Goal: Task Accomplishment & Management: Use online tool/utility

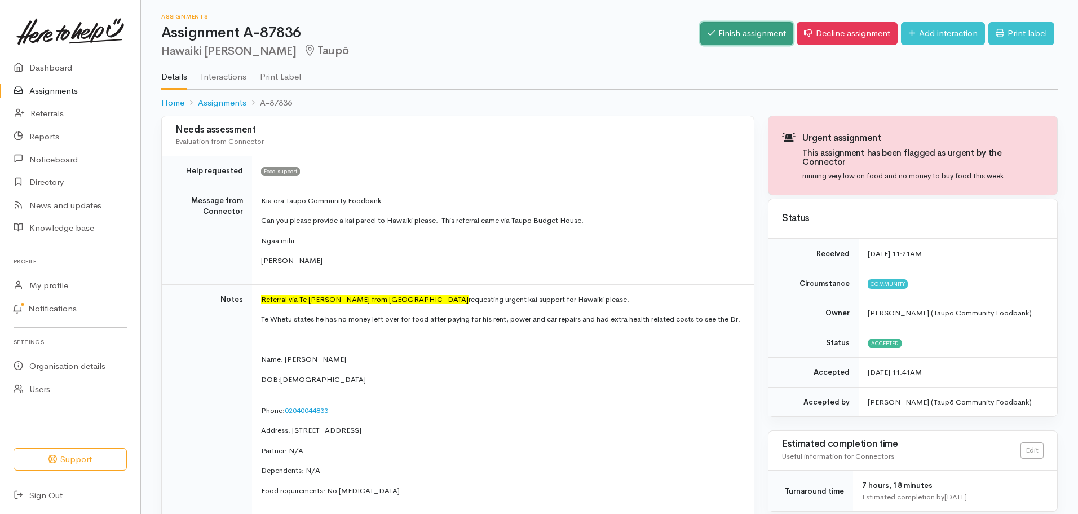
click at [769, 27] on link "Finish assignment" at bounding box center [746, 33] width 93 height 23
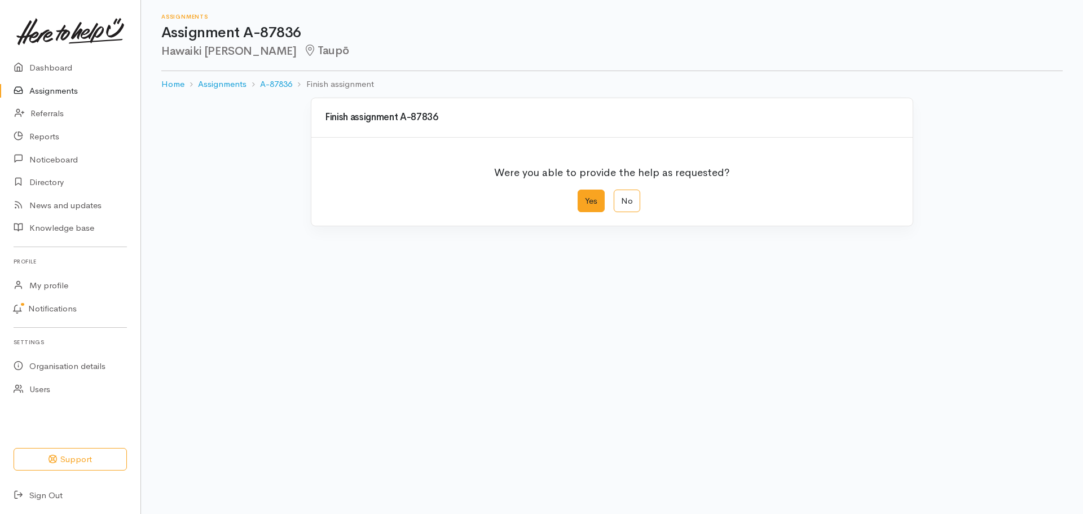
click at [595, 198] on label "Yes" at bounding box center [590, 200] width 27 height 23
click at [585, 197] on input "Yes" at bounding box center [580, 192] width 7 height 7
radio input "true"
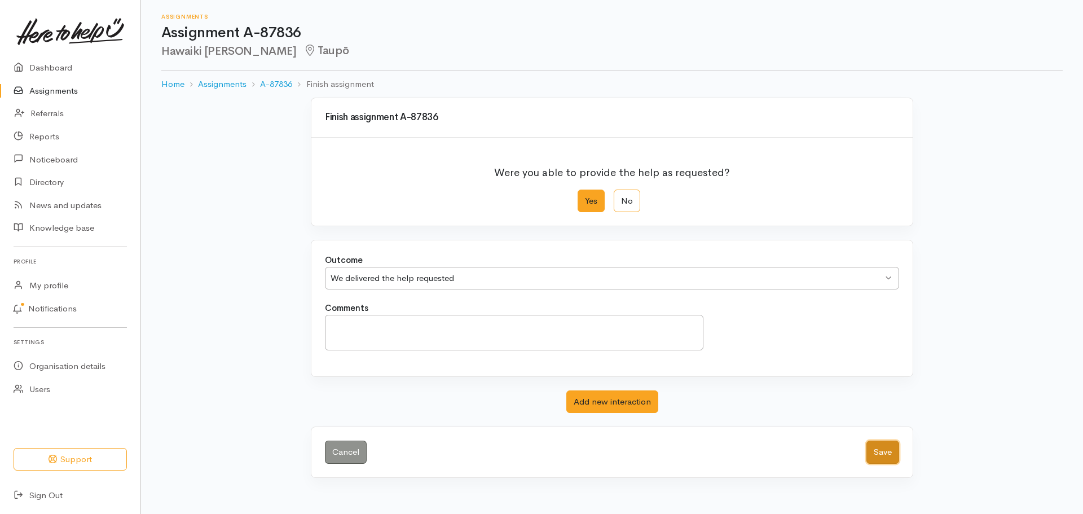
click at [895, 448] on button "Save" at bounding box center [882, 451] width 33 height 23
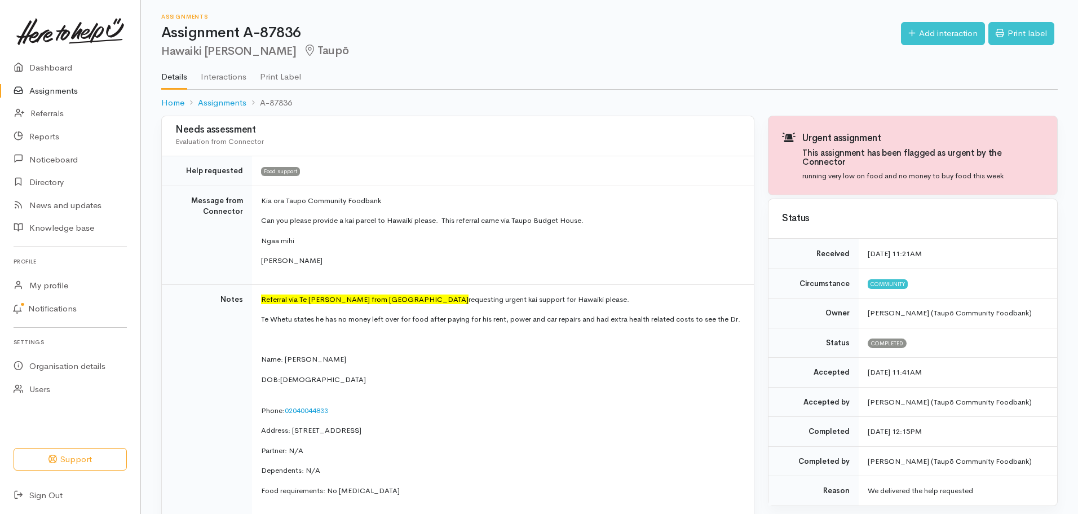
click at [37, 89] on link "Assignments" at bounding box center [70, 91] width 140 height 23
